Goal: Transaction & Acquisition: Obtain resource

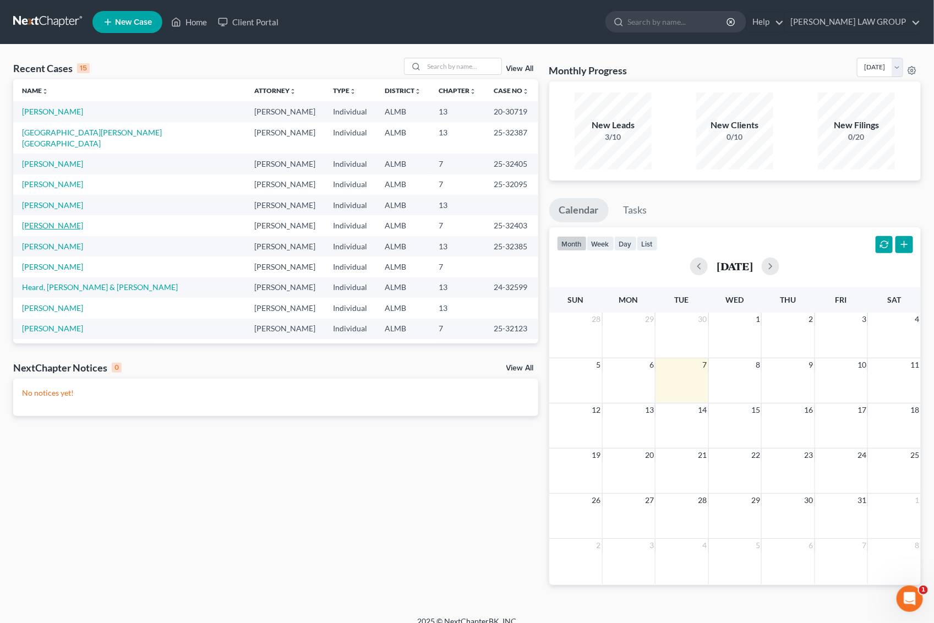
click at [51, 221] on link "[PERSON_NAME]" at bounding box center [52, 225] width 61 height 9
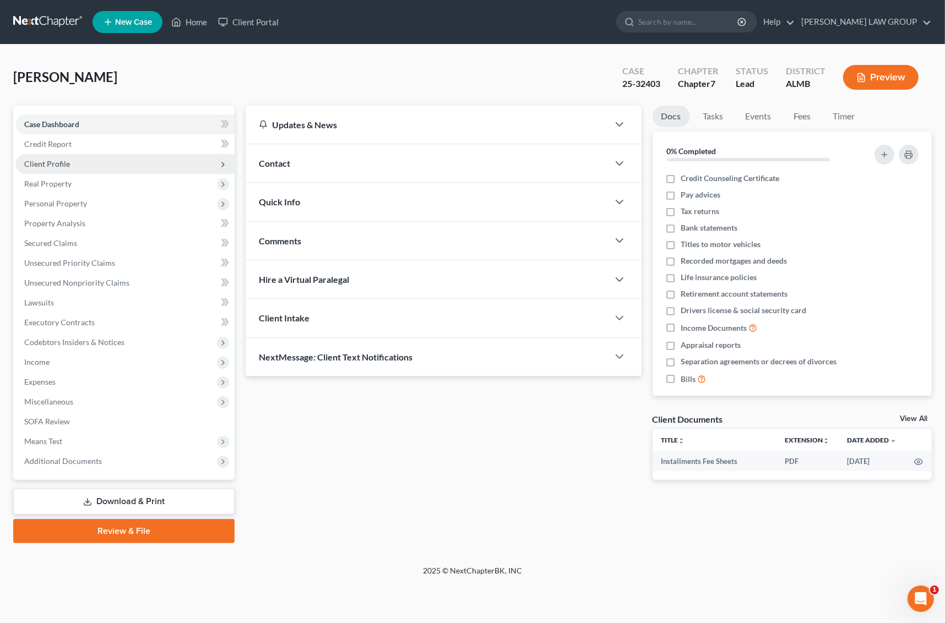
click at [47, 161] on span "Client Profile" at bounding box center [47, 163] width 46 height 9
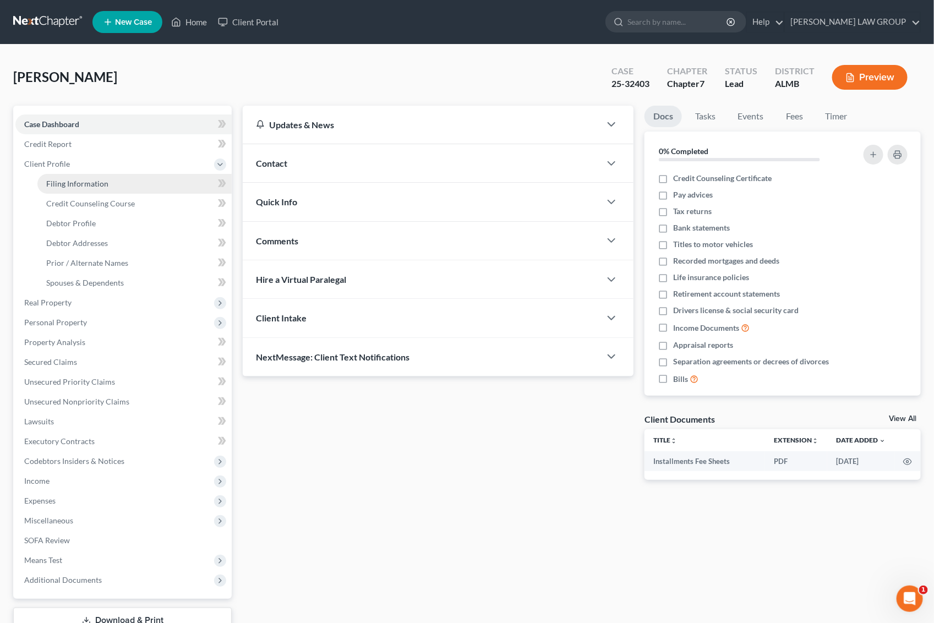
click at [75, 183] on span "Filing Information" at bounding box center [77, 183] width 62 height 9
select select "1"
select select "0"
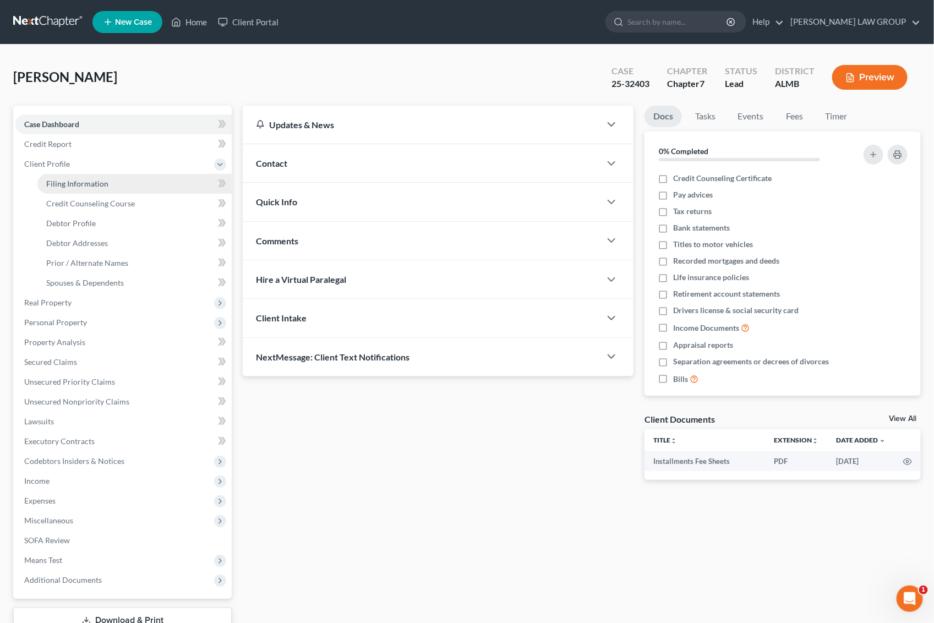
select select "0"
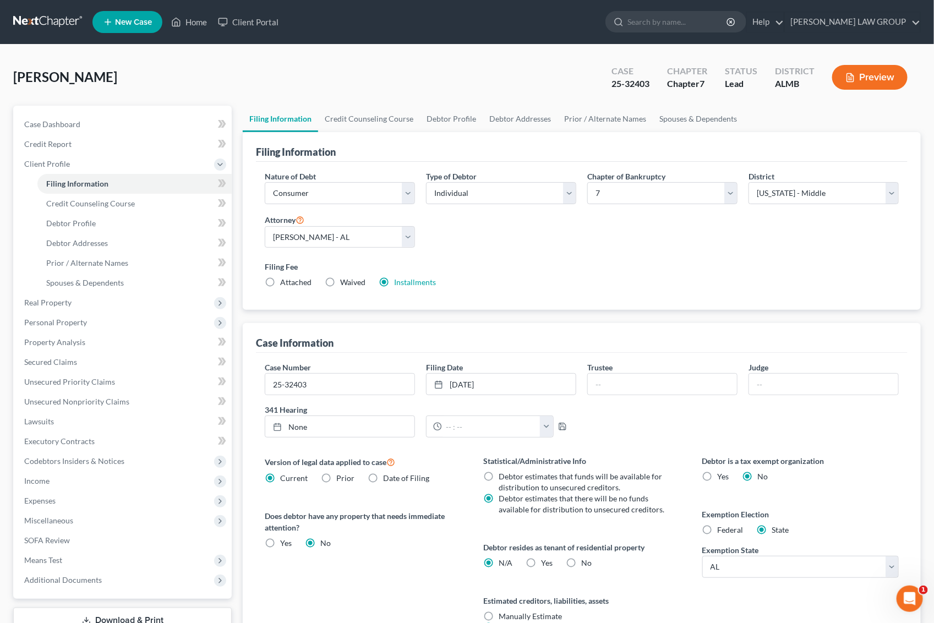
click at [282, 282] on span "Attached" at bounding box center [295, 282] width 31 height 9
click at [285, 282] on input "Attached" at bounding box center [288, 280] width 7 height 7
radio input "true"
radio input "false"
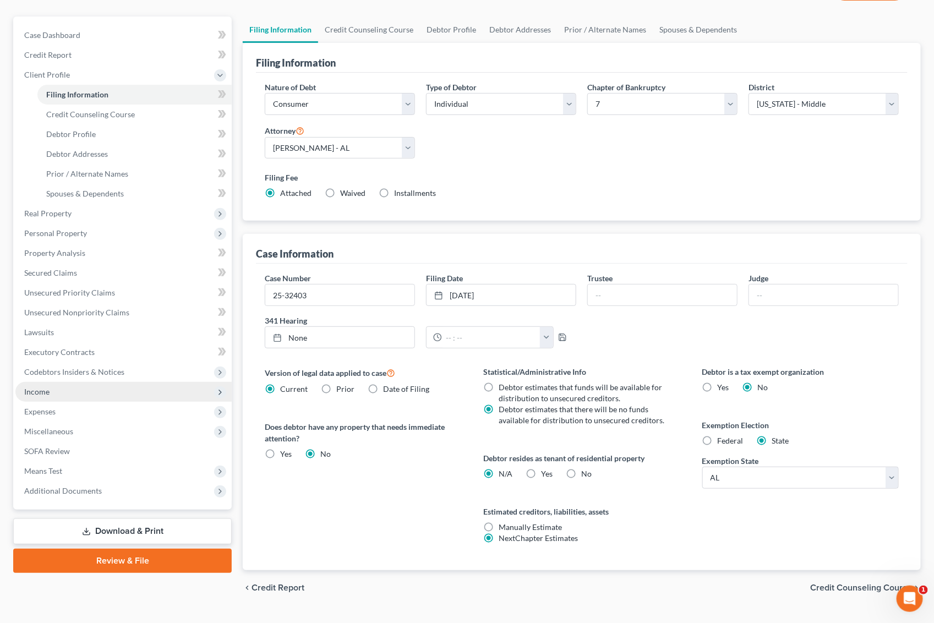
scroll to position [113, 0]
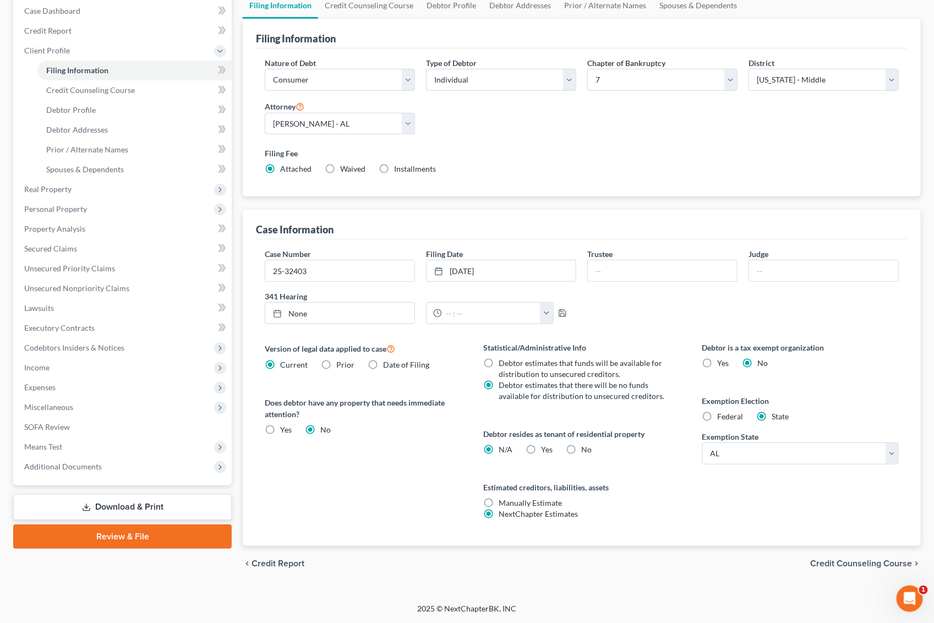
click at [860, 564] on span "Credit Counseling Course" at bounding box center [862, 563] width 102 height 9
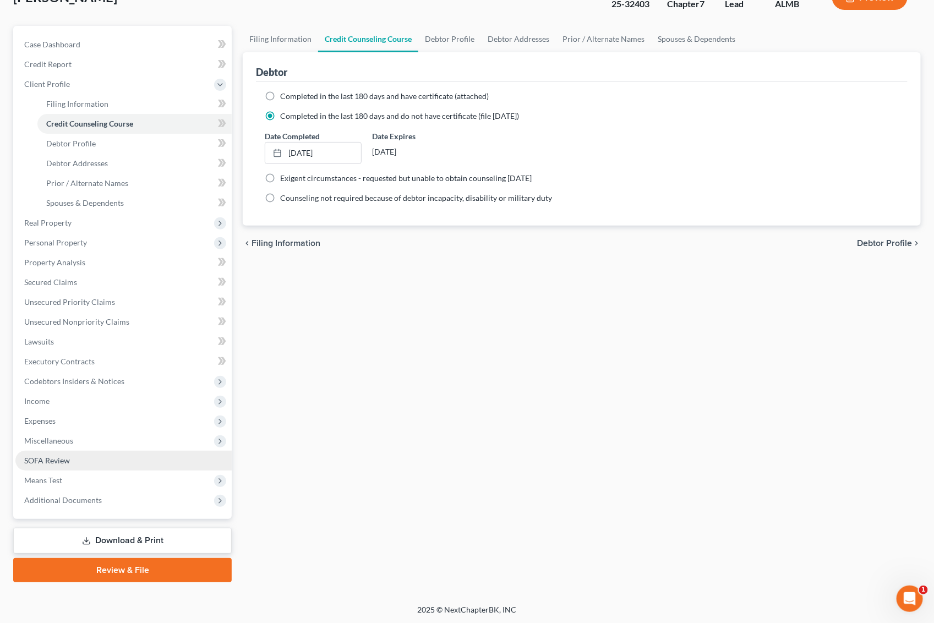
click at [86, 454] on link "SOFA Review" at bounding box center [123, 461] width 216 height 20
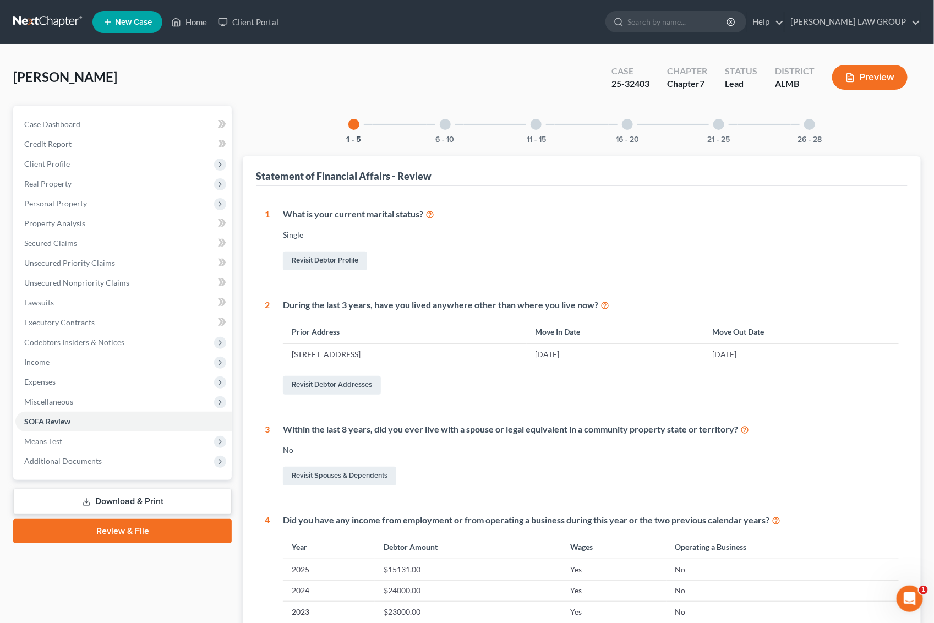
click at [125, 502] on link "Download & Print" at bounding box center [122, 502] width 219 height 26
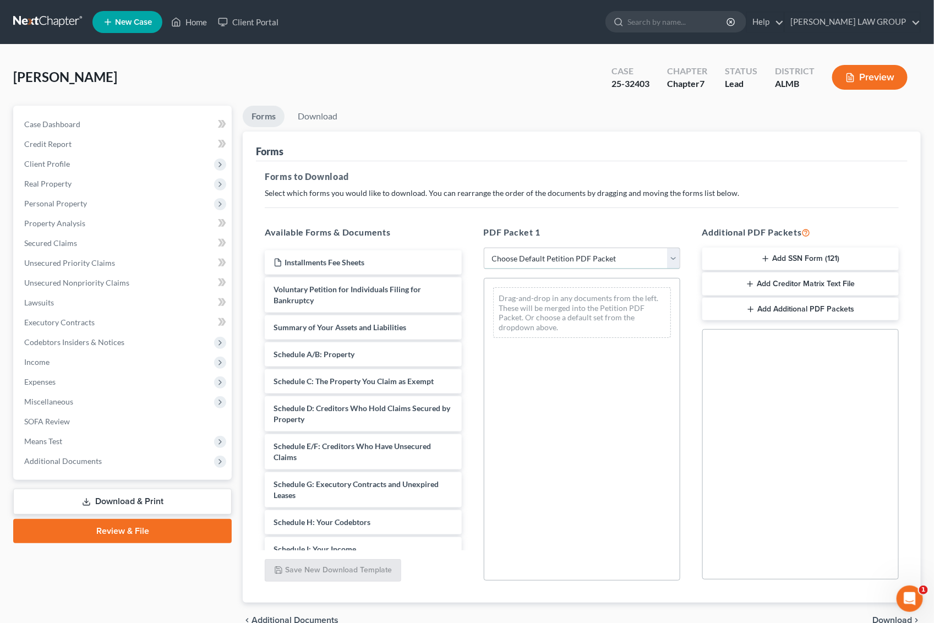
click at [569, 262] on select "Choose Default Petition PDF Packet Complete Bankruptcy Petition (all forms and …" at bounding box center [582, 259] width 197 height 22
select select "2"
click at [484, 248] on select "Choose Default Petition PDF Packet Complete Bankruptcy Petition (all forms and …" at bounding box center [582, 259] width 197 height 22
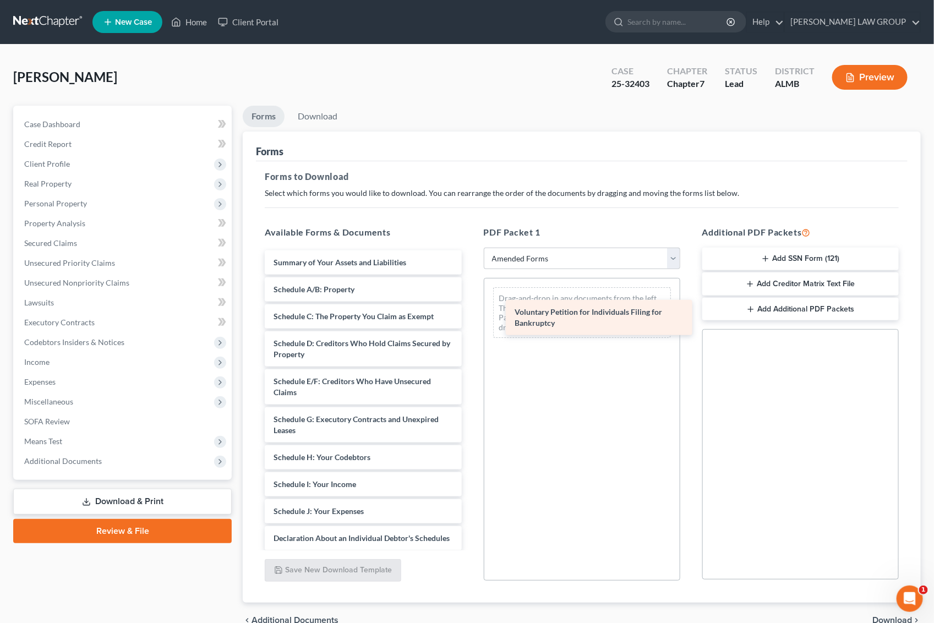
drag, startPoint x: 348, startPoint y: 269, endPoint x: 590, endPoint y: 316, distance: 246.2
click at [470, 316] on div "Voluntary Petition for Individuals Filing for Bankruptcy Voluntary Petition for…" at bounding box center [363, 517] width 214 height 533
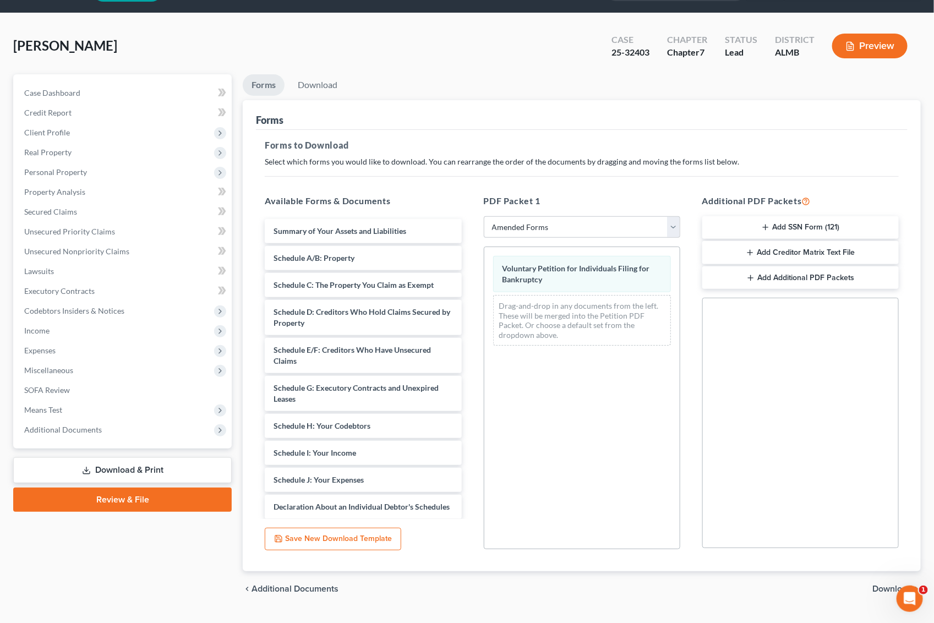
scroll to position [56, 0]
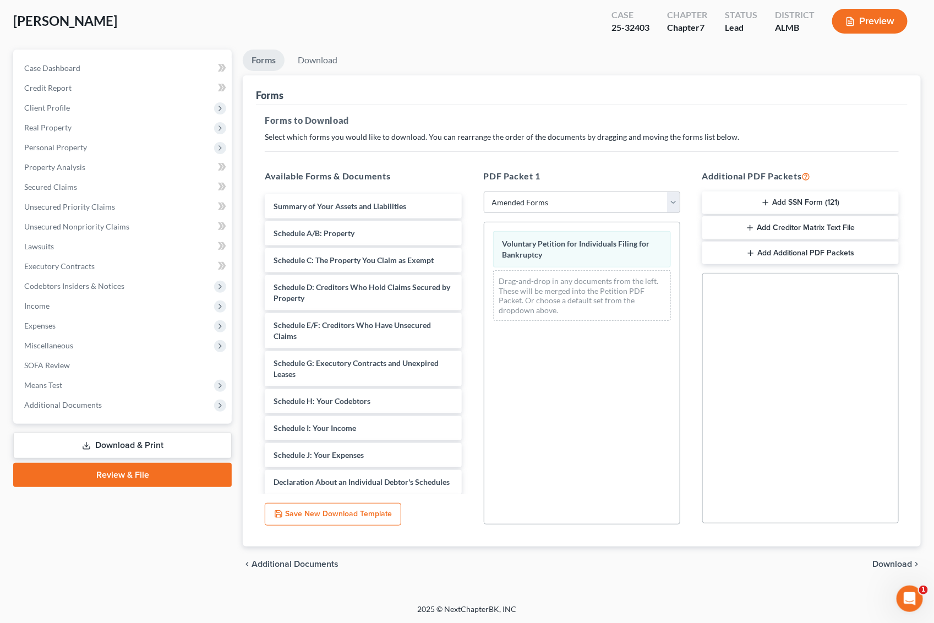
click at [882, 563] on span "Download" at bounding box center [893, 564] width 40 height 9
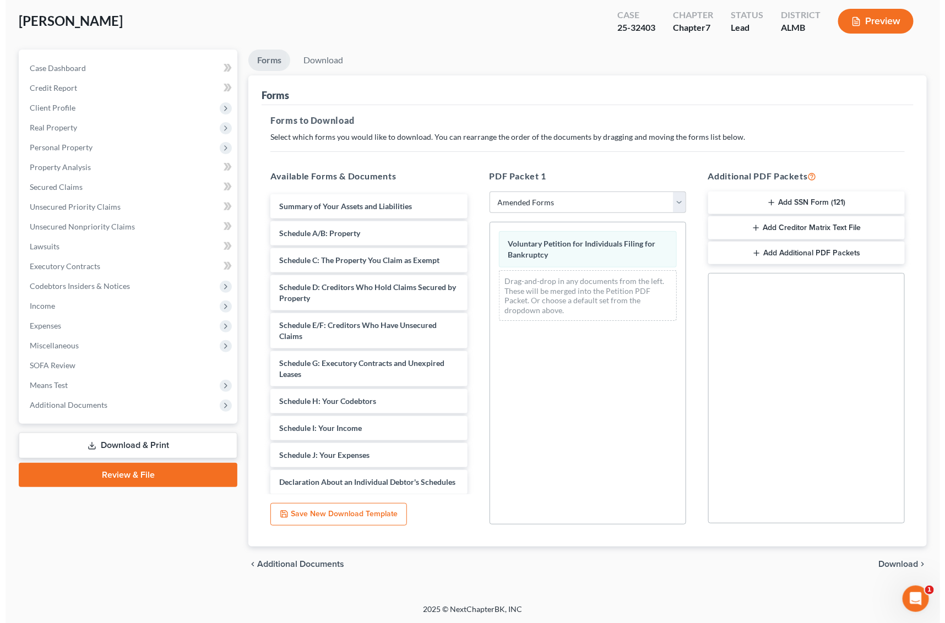
scroll to position [0, 0]
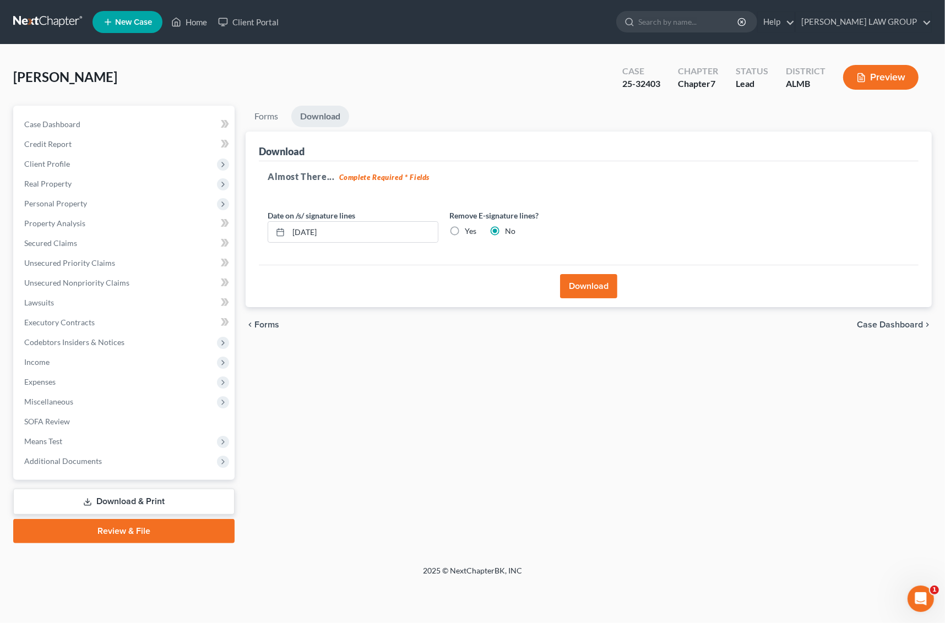
click at [601, 289] on button "Download" at bounding box center [588, 286] width 57 height 24
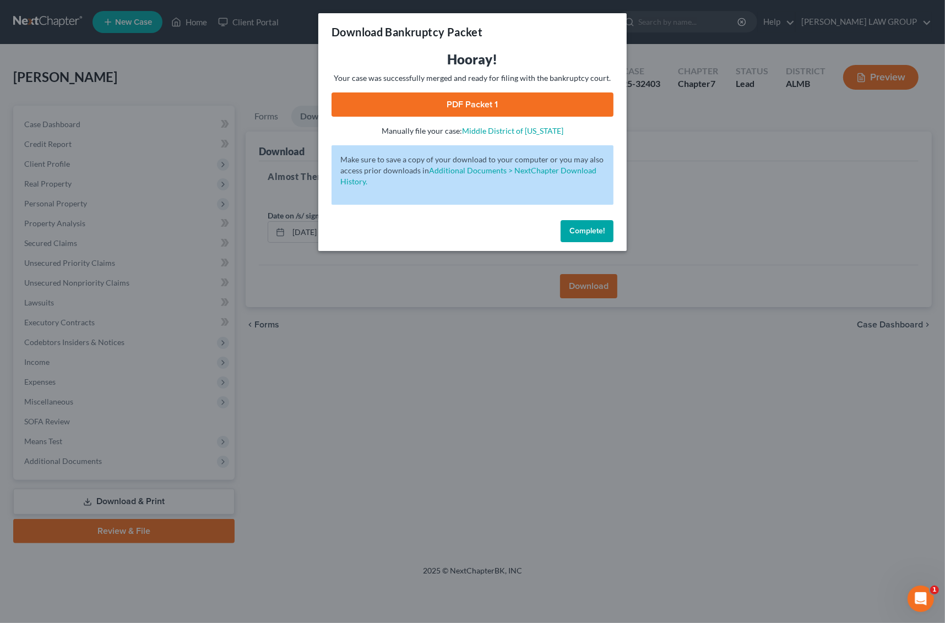
click at [366, 105] on link "PDF Packet 1" at bounding box center [472, 105] width 282 height 24
